Goal: Navigation & Orientation: Go to known website

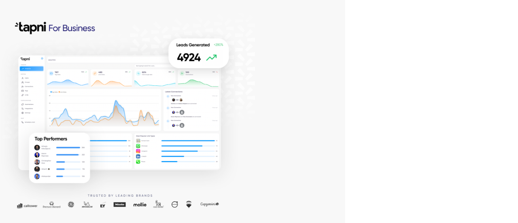
click at [44, 2] on div at bounding box center [172, 111] width 345 height 223
click at [74, 6] on div at bounding box center [172, 111] width 345 height 223
click at [62, 8] on div at bounding box center [172, 111] width 345 height 223
click at [48, 15] on div at bounding box center [172, 111] width 345 height 223
click at [57, 7] on div at bounding box center [172, 111] width 345 height 223
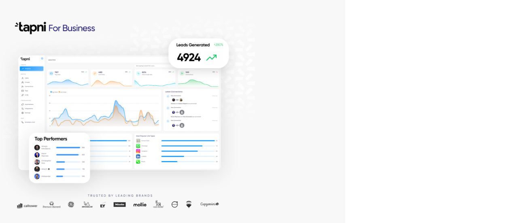
click at [334, 94] on div at bounding box center [172, 111] width 345 height 223
click at [31, 16] on div at bounding box center [172, 111] width 345 height 223
click at [93, 8] on div at bounding box center [172, 111] width 345 height 223
click at [87, 9] on div at bounding box center [172, 111] width 345 height 223
